Goal: Transaction & Acquisition: Purchase product/service

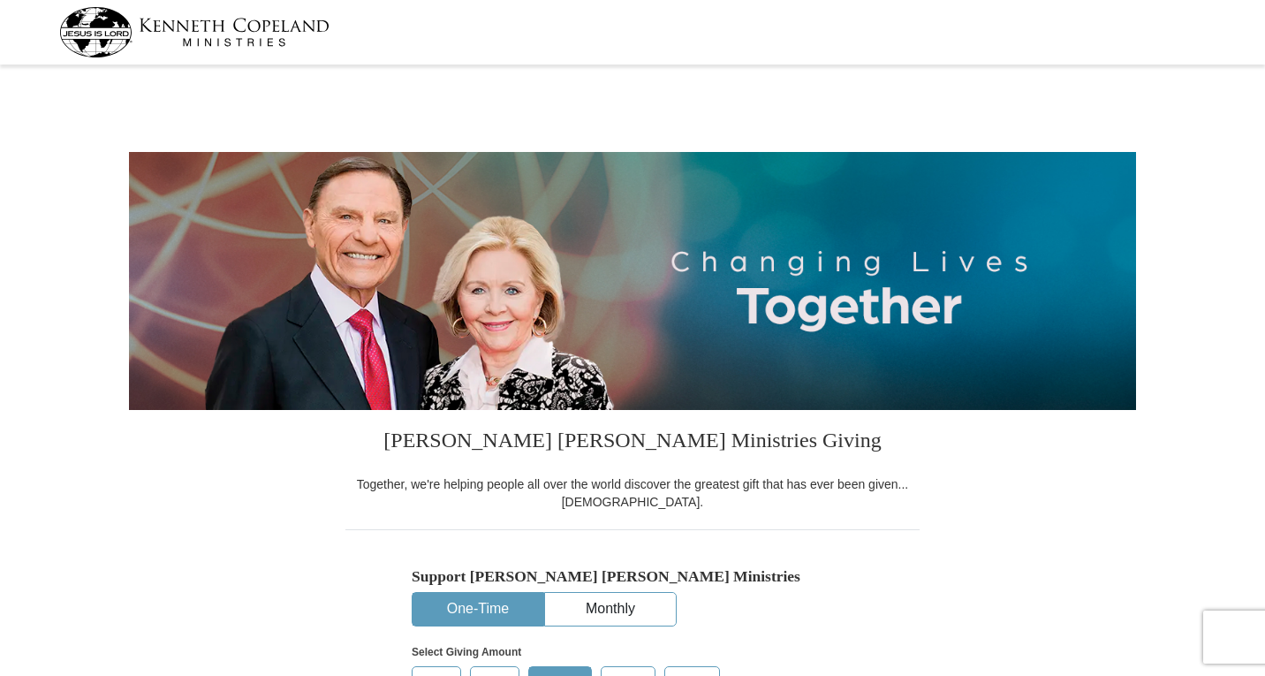
select select "TX"
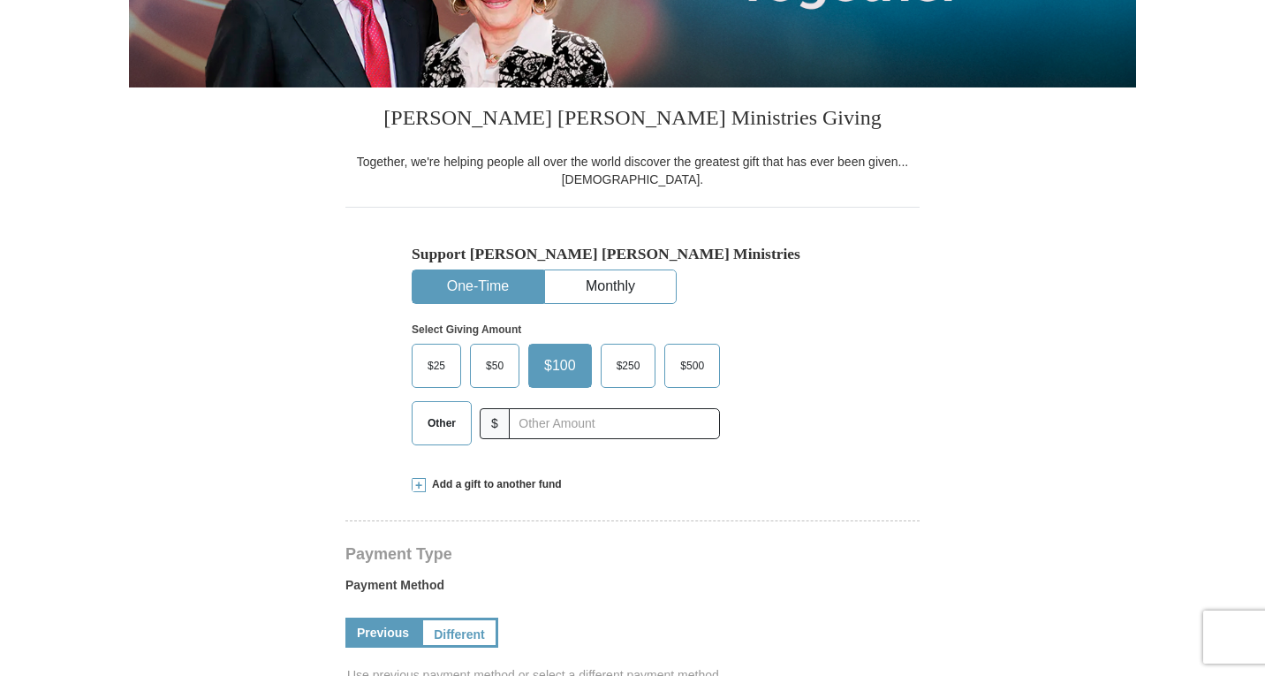
scroll to position [324, 0]
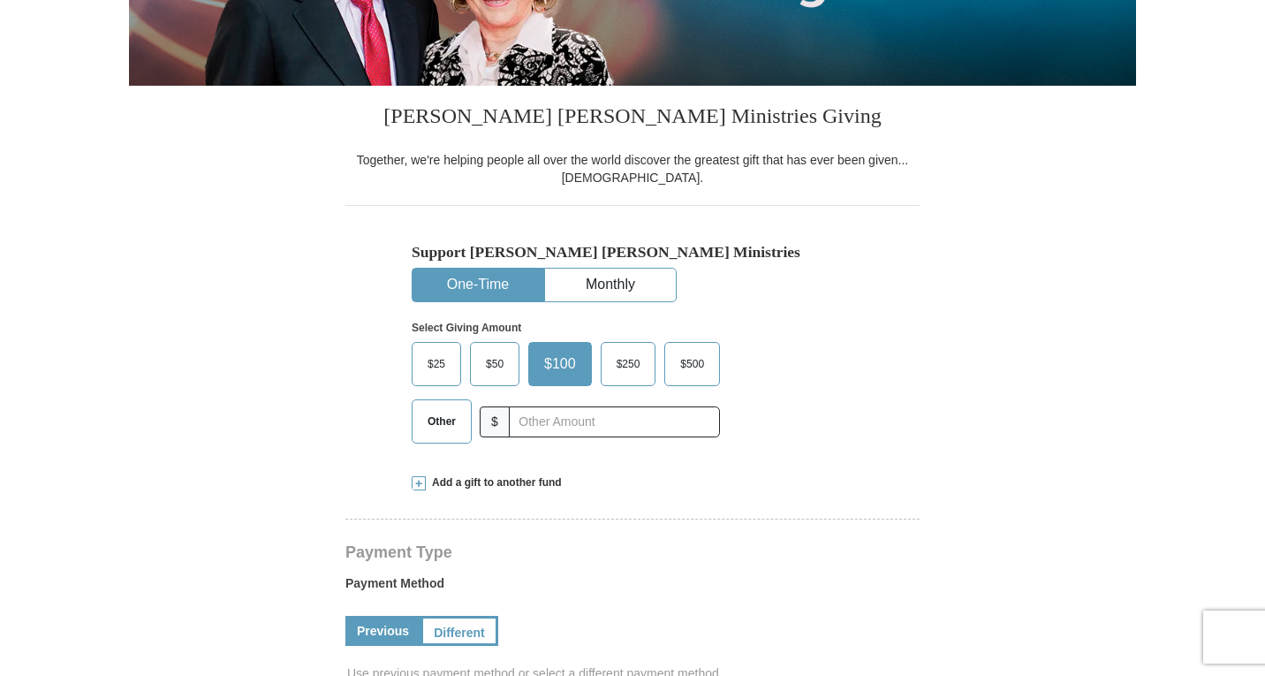
click at [427, 433] on span "Other" at bounding box center [442, 421] width 46 height 26
click at [0, 0] on input "Other" at bounding box center [0, 0] width 0 height 0
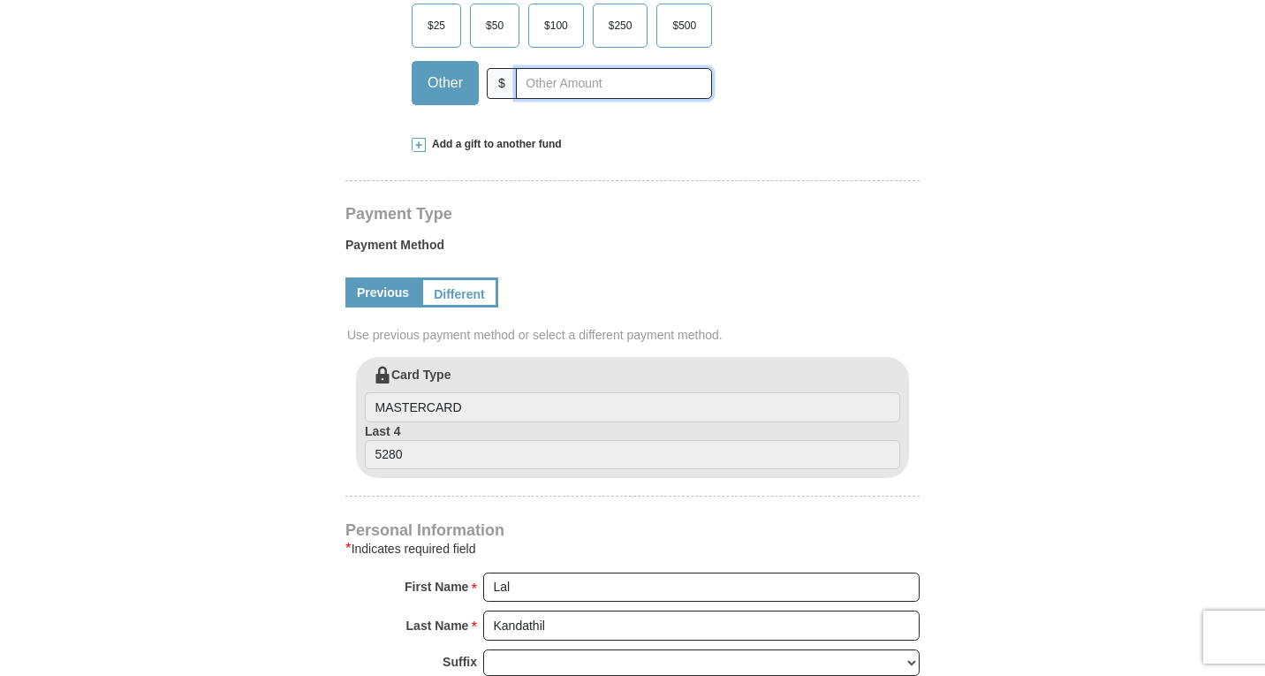
scroll to position [654, 0]
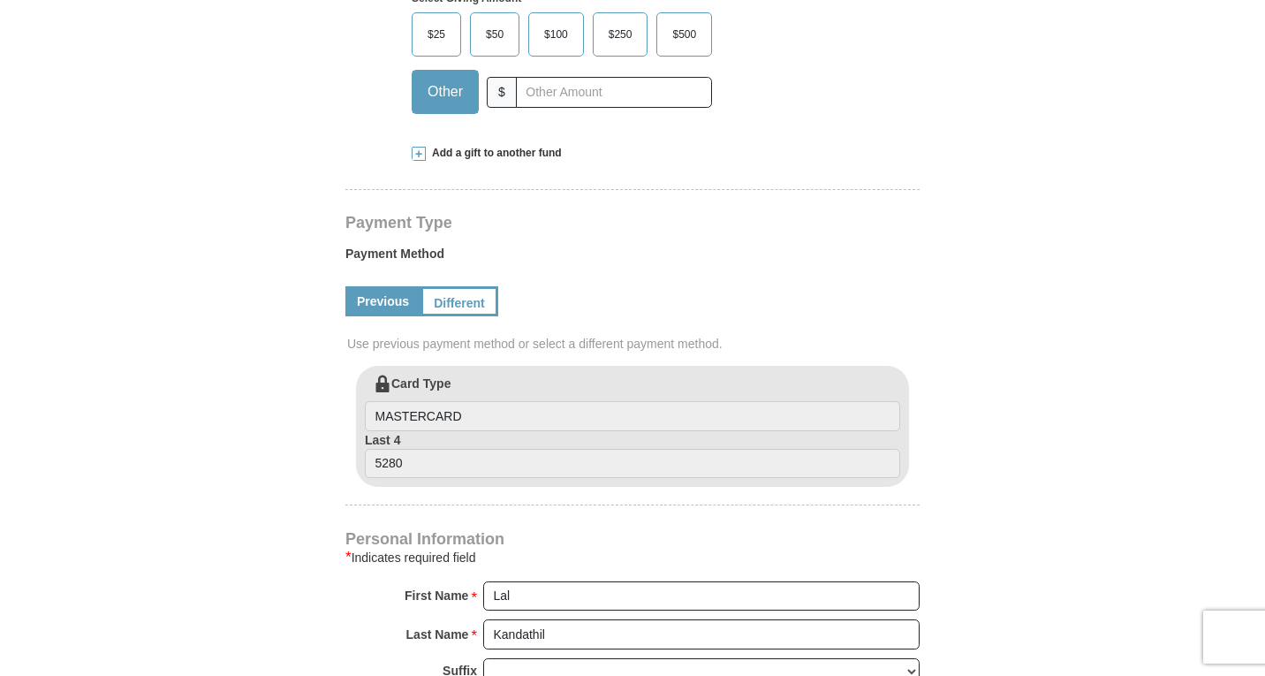
click at [419, 158] on span at bounding box center [419, 154] width 14 height 14
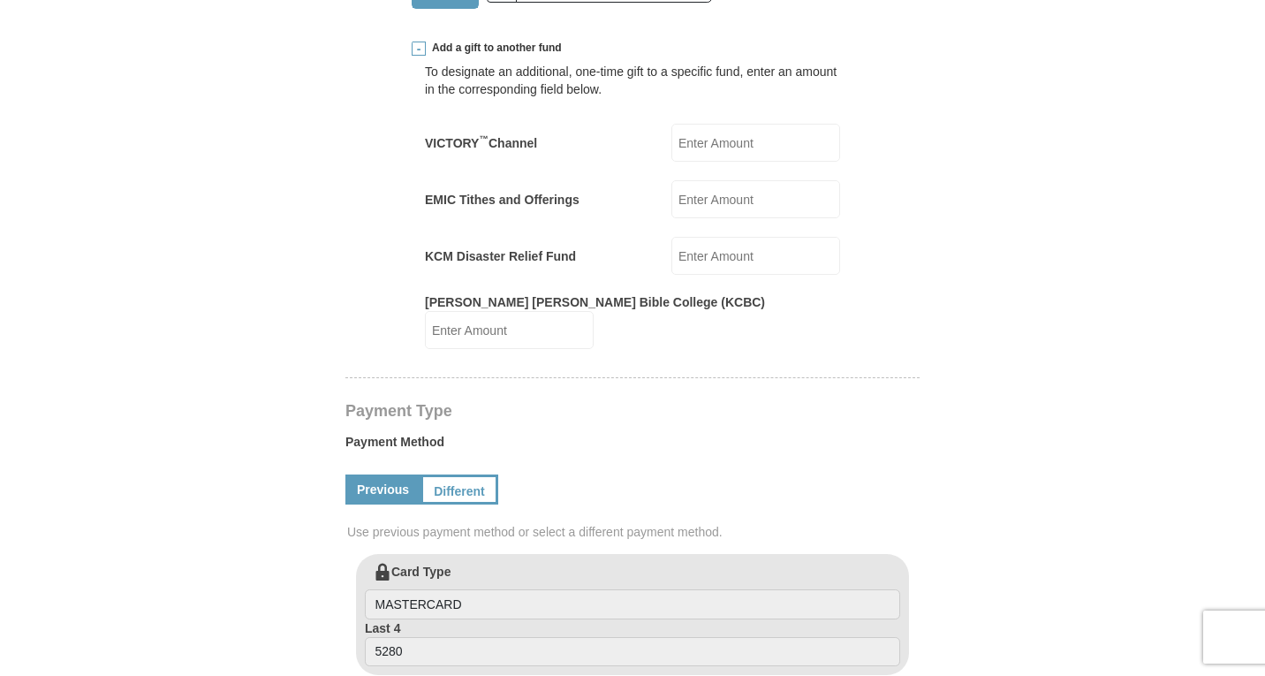
scroll to position [760, 0]
click at [730, 203] on input "EMIC Tithes and Offerings" at bounding box center [755, 198] width 169 height 38
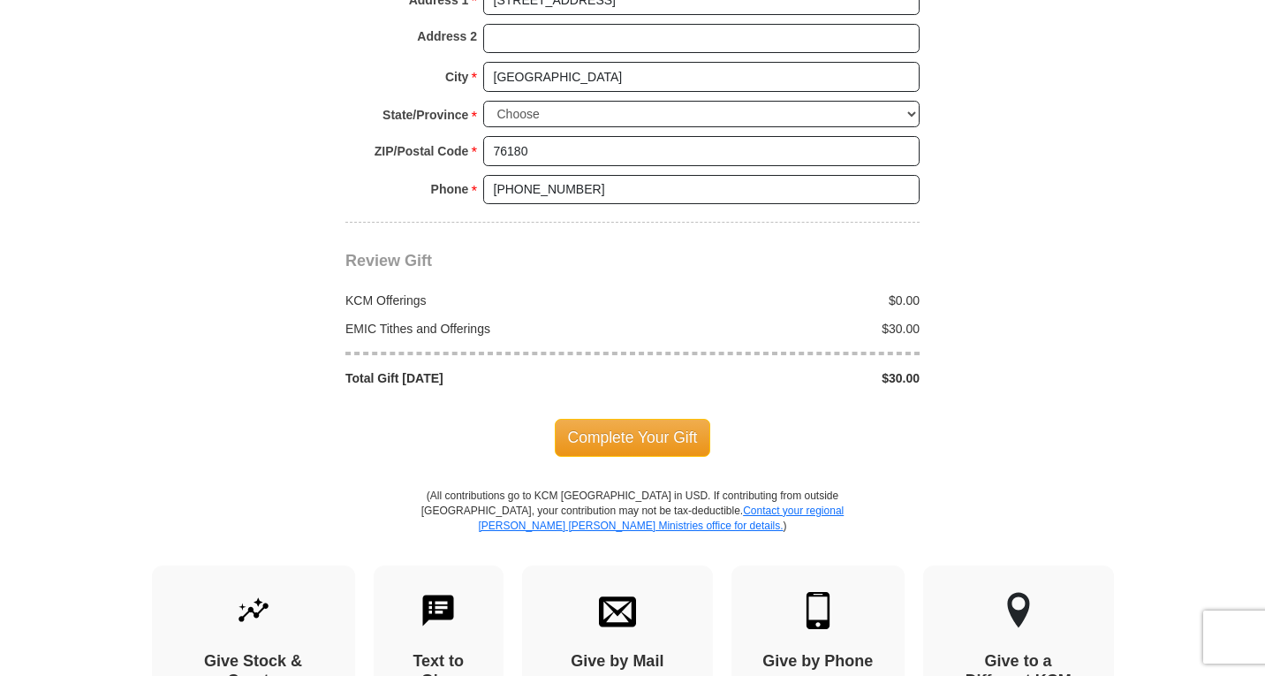
scroll to position [1730, 0]
type input "30"
click at [635, 426] on span "Complete Your Gift" at bounding box center [633, 436] width 156 height 37
